Goal: Complete application form: Complete application form

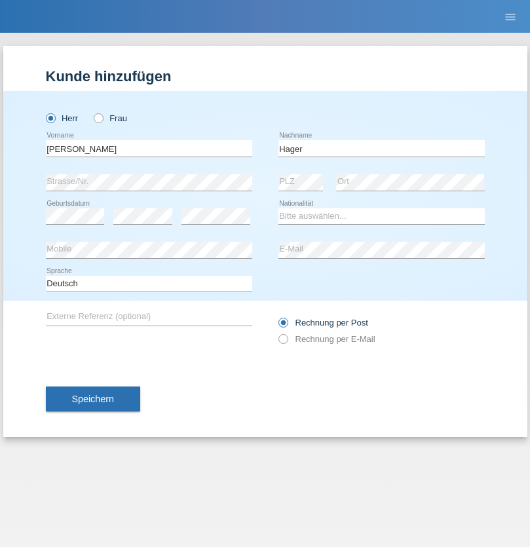
type input "Hager"
select select "CH"
radio input "true"
click at [149, 148] on input "text" at bounding box center [149, 148] width 206 height 16
type input "Liliana"
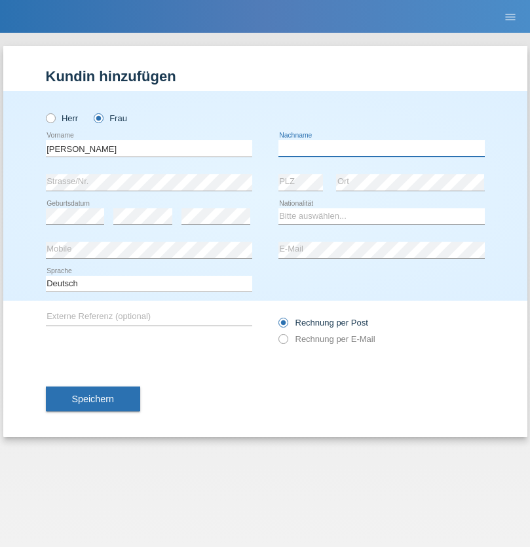
click at [381, 148] on input "text" at bounding box center [381, 148] width 206 height 16
type input "De [DEMOGRAPHIC_DATA][PERSON_NAME]"
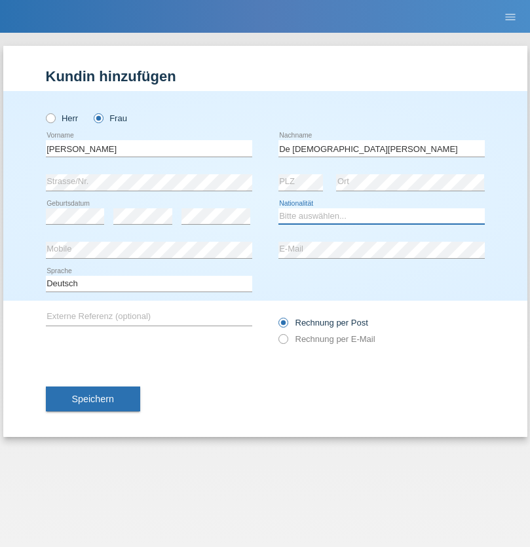
select select "CH"
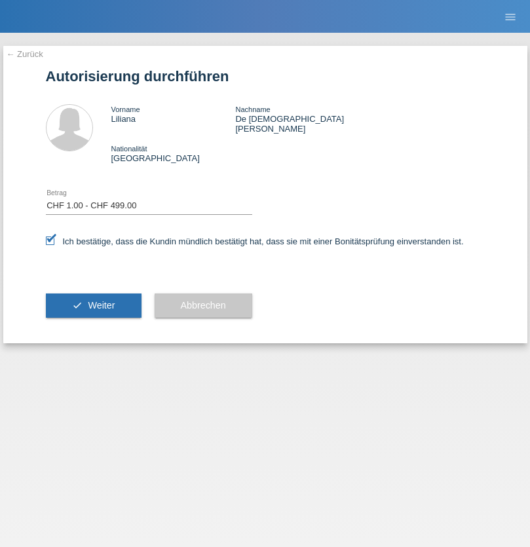
select select "1"
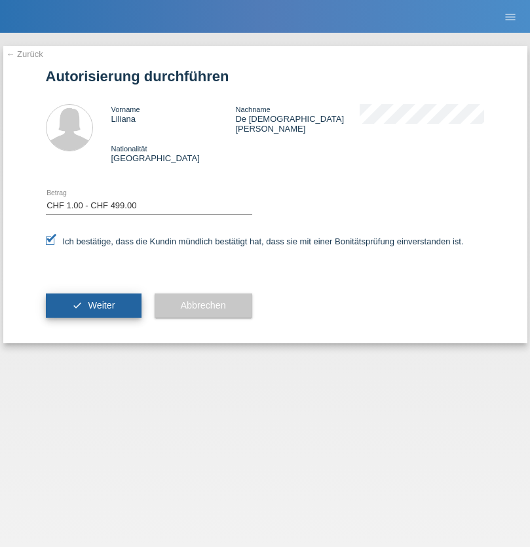
click at [93, 300] on span "Weiter" at bounding box center [101, 305] width 27 height 10
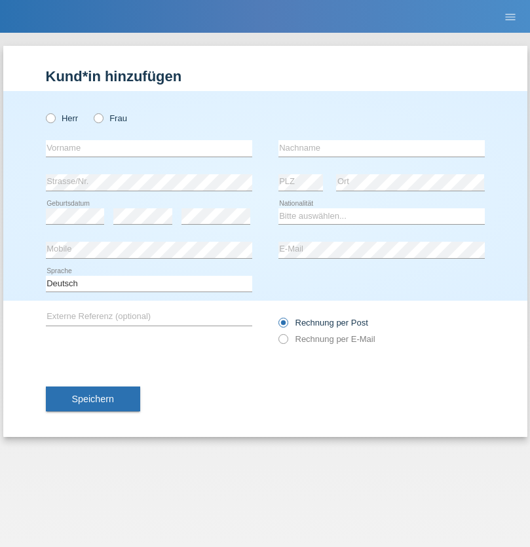
radio input "true"
click at [149, 148] on input "text" at bounding box center [149, 148] width 206 height 16
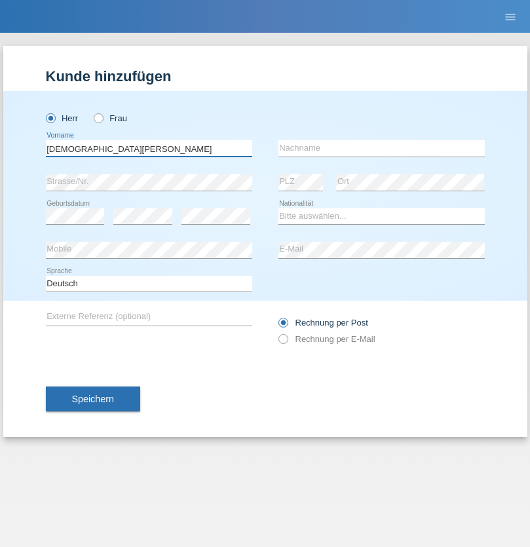
type input "[DEMOGRAPHIC_DATA][PERSON_NAME]"
click at [381, 148] on input "text" at bounding box center [381, 148] width 206 height 16
type input "Grancea"
select select "RO"
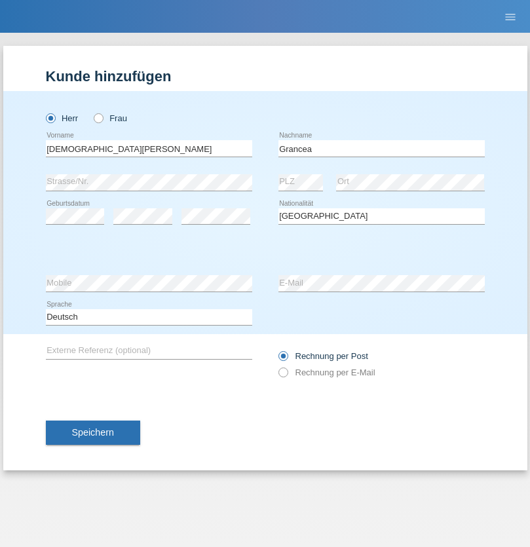
select select "C"
select select "02"
select select "12"
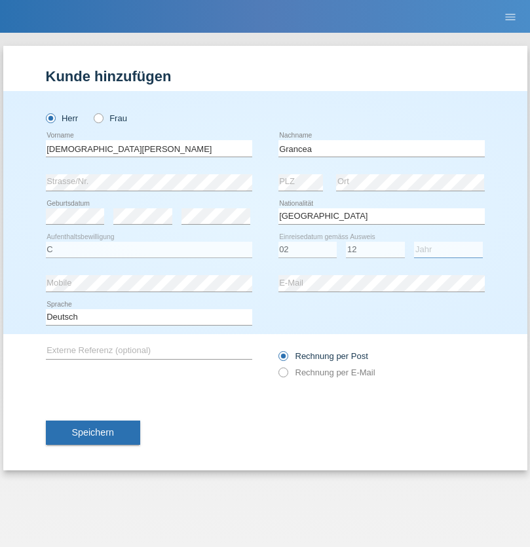
select select "2021"
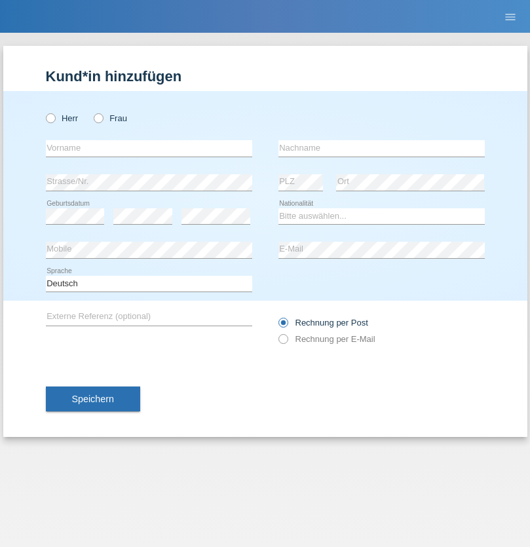
radio input "true"
click at [149, 148] on input "text" at bounding box center [149, 148] width 206 height 16
type input "Oliver"
click at [381, 148] on input "text" at bounding box center [381, 148] width 206 height 16
type input "Hager"
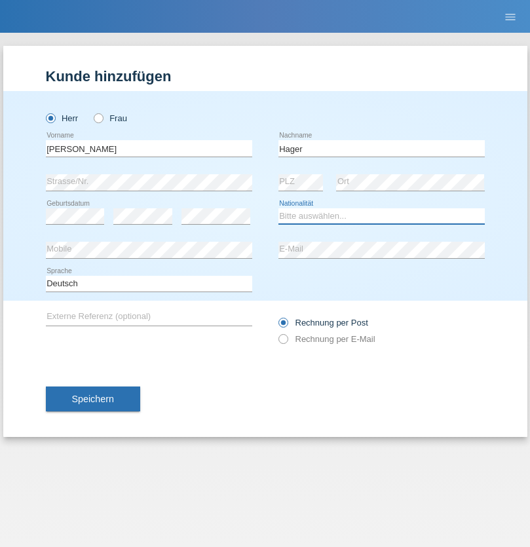
select select "CH"
radio input "true"
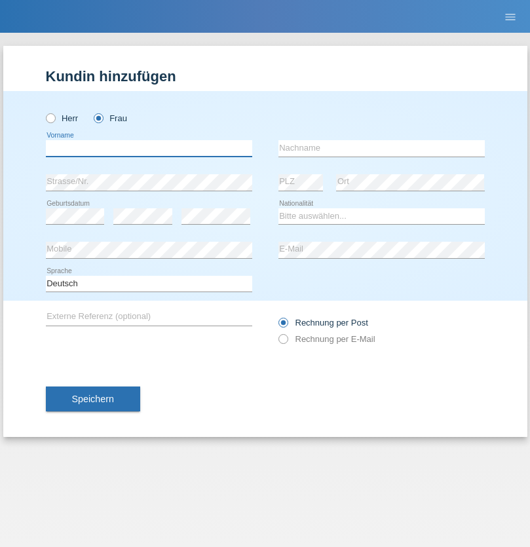
click at [149, 148] on input "text" at bounding box center [149, 148] width 206 height 16
type input "Rebekka"
click at [381, 148] on input "text" at bounding box center [381, 148] width 206 height 16
type input "Hager"
select select "CH"
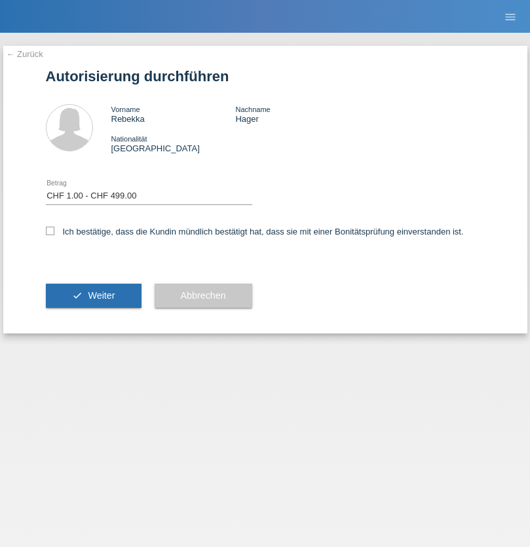
select select "1"
checkbox input "true"
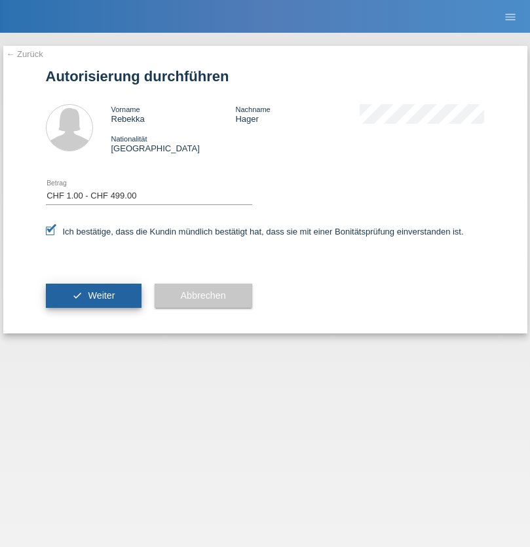
click at [93, 295] on span "Weiter" at bounding box center [101, 295] width 27 height 10
